Goal: Task Accomplishment & Management: Manage account settings

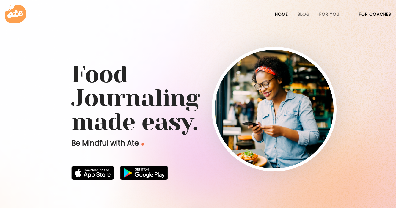
click at [378, 15] on link "For Coaches" at bounding box center [375, 14] width 32 height 5
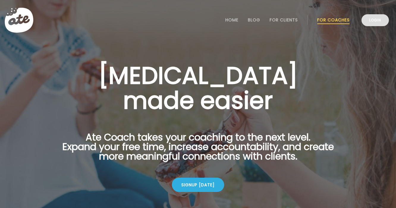
click at [375, 21] on link "Login" at bounding box center [375, 20] width 27 height 12
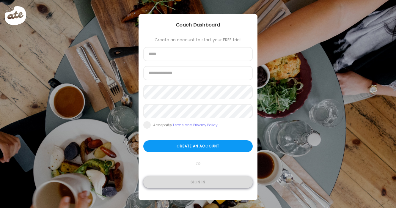
type input "**********"
click at [195, 181] on div "Sign in" at bounding box center [197, 182] width 109 height 12
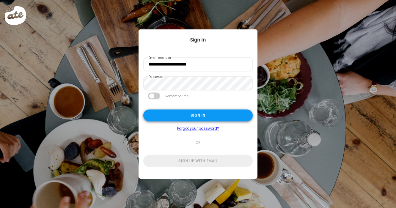
click at [168, 115] on div "Sign in" at bounding box center [197, 116] width 109 height 12
type input "**********"
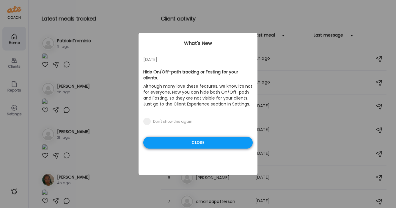
click at [190, 139] on div "Close" at bounding box center [197, 143] width 109 height 12
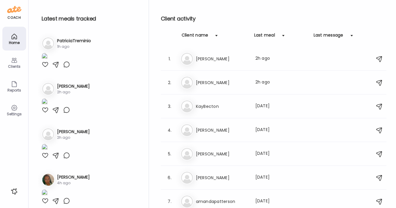
click at [48, 61] on img at bounding box center [45, 57] width 6 height 8
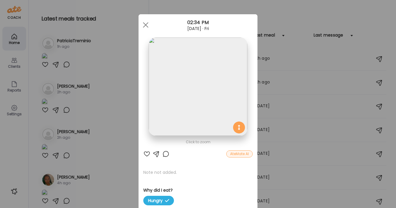
click at [190, 93] on img at bounding box center [198, 86] width 98 height 98
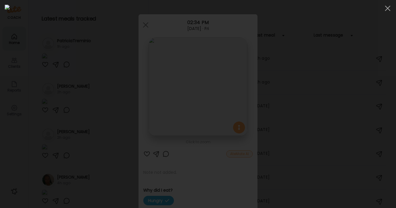
click at [317, 68] on div at bounding box center [198, 104] width 387 height 199
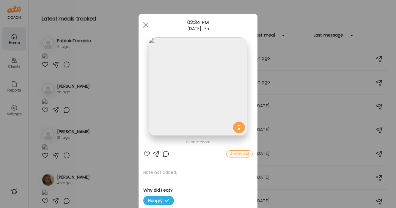
click at [148, 31] on div "[DATE] · Fri" at bounding box center [198, 28] width 119 height 5
click at [144, 25] on div at bounding box center [146, 25] width 12 height 12
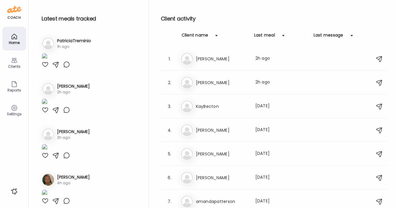
click at [73, 41] on h3 "PatriciaTreminio" at bounding box center [74, 41] width 34 height 6
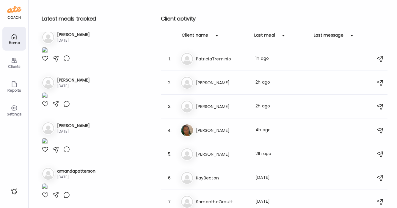
scroll to position [387, 0]
click at [243, 58] on h3 "PatriciaTreminio" at bounding box center [222, 58] width 52 height 7
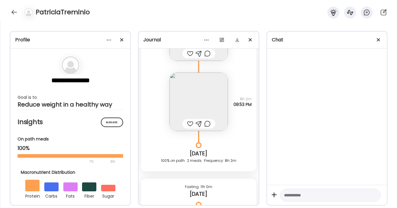
scroll to position [6823, 0]
click at [200, 96] on img at bounding box center [199, 101] width 58 height 58
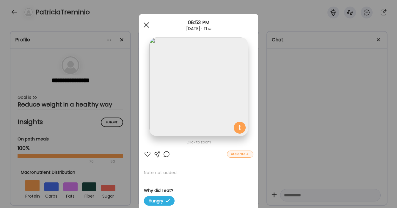
click at [146, 25] on span at bounding box center [145, 24] width 5 height 5
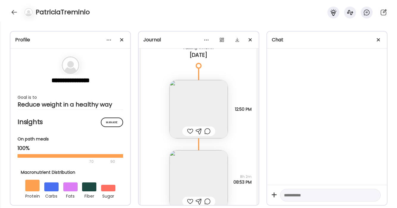
scroll to position [6744, 0]
click at [200, 99] on img at bounding box center [199, 110] width 58 height 58
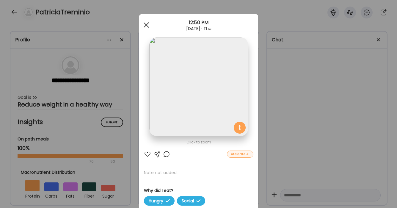
click at [145, 24] on span at bounding box center [145, 24] width 5 height 5
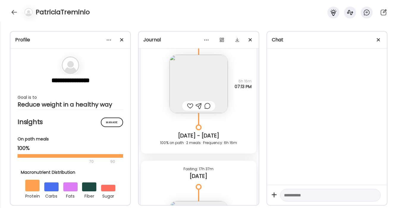
scroll to position [6623, 0]
click at [189, 85] on img at bounding box center [199, 84] width 58 height 58
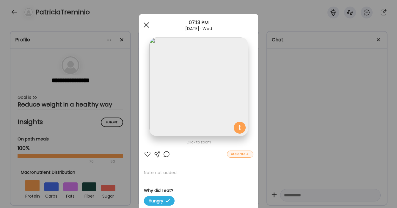
click at [144, 25] on div at bounding box center [146, 25] width 12 height 12
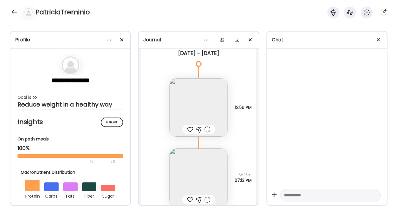
scroll to position [6526, 0]
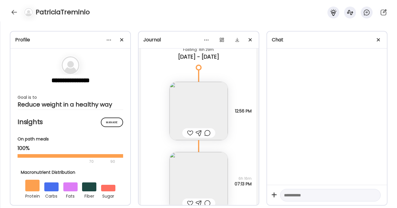
click at [186, 90] on img at bounding box center [199, 111] width 58 height 58
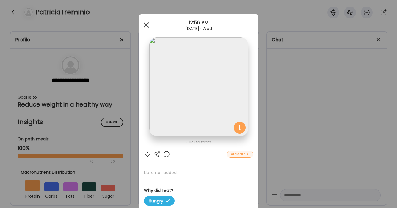
click at [149, 26] on div at bounding box center [146, 25] width 12 height 12
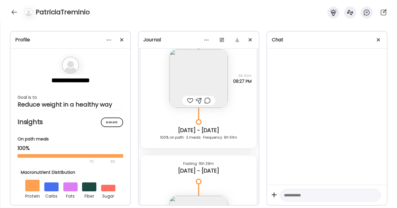
scroll to position [6406, 0]
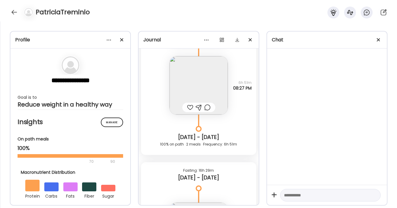
click at [211, 87] on img at bounding box center [199, 85] width 58 height 58
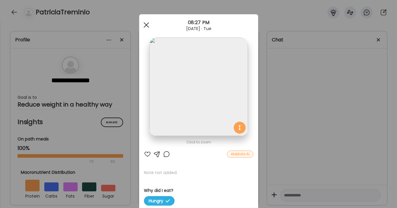
click at [145, 25] on div at bounding box center [146, 25] width 12 height 12
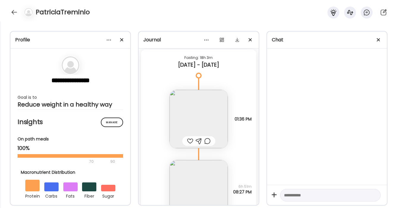
scroll to position [6301, 0]
click at [191, 104] on img at bounding box center [199, 120] width 58 height 58
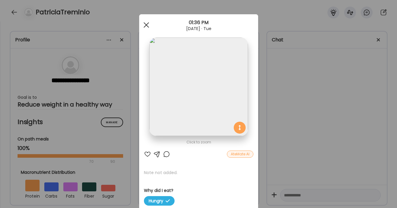
click at [148, 26] on div at bounding box center [146, 25] width 12 height 12
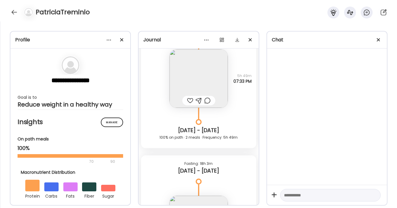
scroll to position [6164, 0]
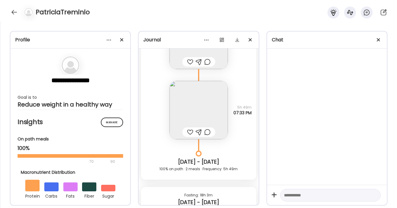
click at [204, 104] on img at bounding box center [199, 110] width 58 height 58
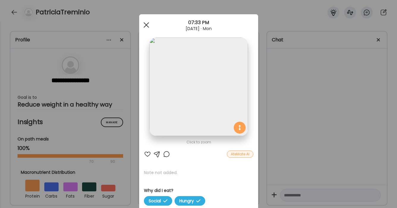
click at [145, 26] on div at bounding box center [146, 25] width 12 height 12
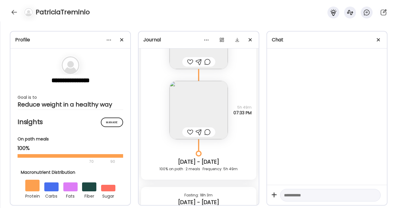
scroll to position [6101, 0]
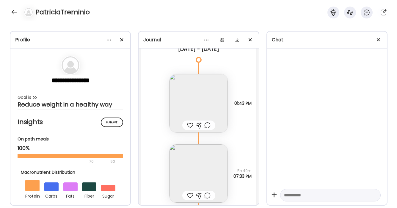
click at [201, 98] on img at bounding box center [199, 103] width 58 height 58
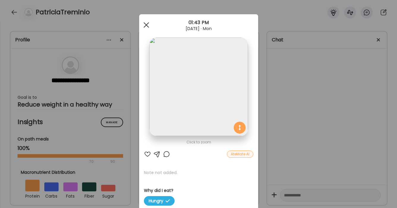
click at [145, 29] on div at bounding box center [146, 25] width 12 height 12
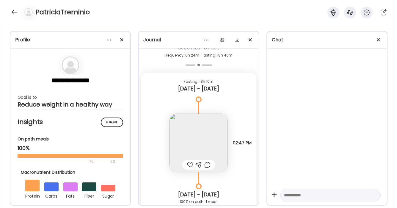
scroll to position [5914, 0]
click at [202, 130] on img at bounding box center [199, 144] width 58 height 58
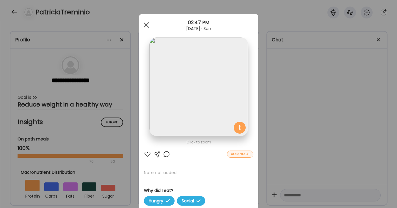
click at [148, 23] on span at bounding box center [145, 24] width 5 height 5
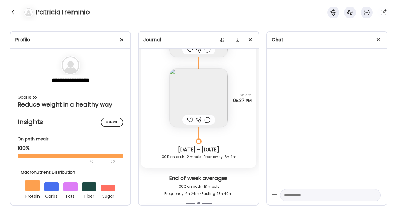
scroll to position [5776, 0]
click at [186, 98] on img at bounding box center [199, 98] width 58 height 58
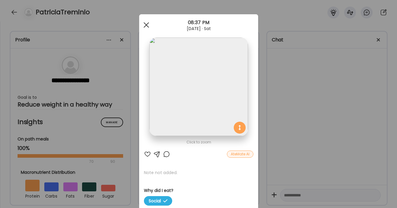
click at [146, 21] on div at bounding box center [146, 25] width 12 height 12
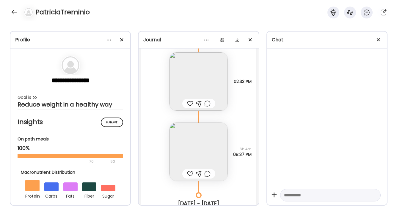
scroll to position [5717, 0]
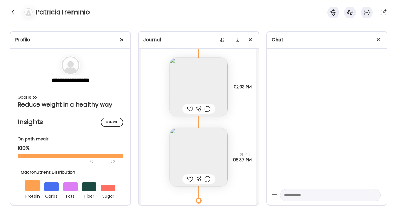
click at [204, 76] on img at bounding box center [199, 87] width 58 height 58
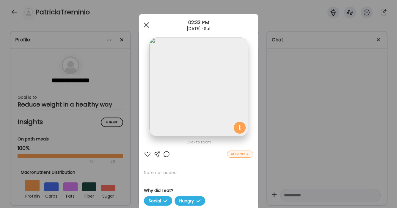
click at [148, 27] on span at bounding box center [145, 24] width 5 height 5
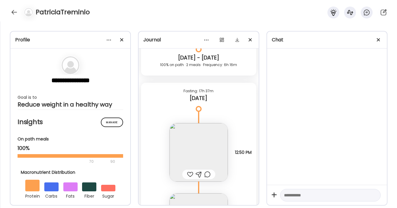
scroll to position [7015, 0]
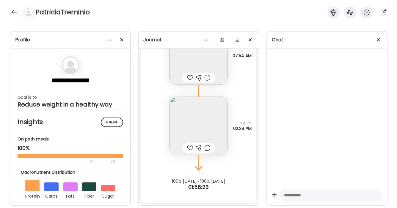
click at [208, 126] on img at bounding box center [199, 126] width 58 height 58
